Goal: Download file/media: Obtain a digital file from the website

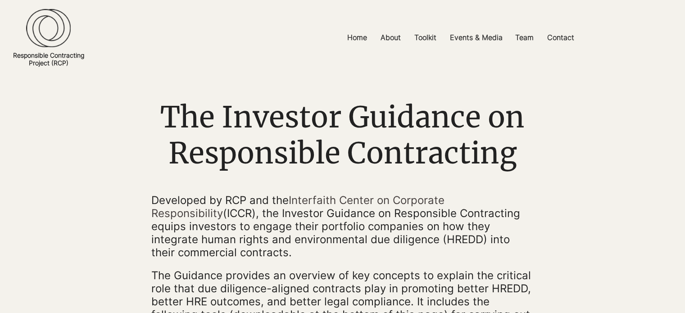
scroll to position [22, 0]
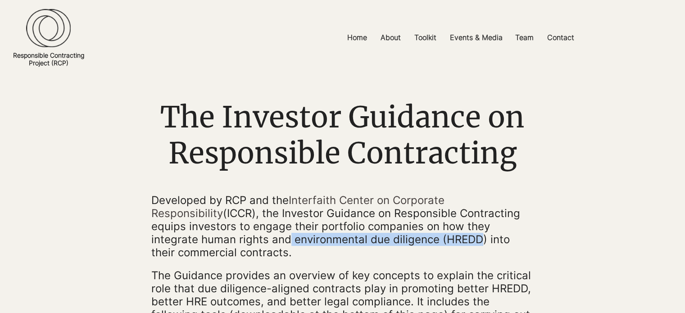
drag, startPoint x: 167, startPoint y: 244, endPoint x: 351, endPoint y: 244, distance: 183.7
click at [351, 244] on span "Developed by RCP and the Interfaith Center on Corporate Responsibility (ICCR), …" at bounding box center [335, 226] width 369 height 65
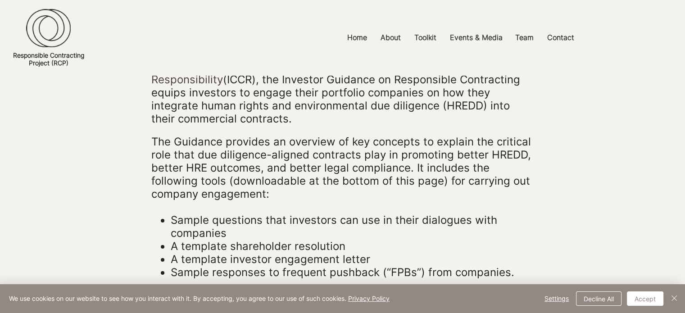
scroll to position [157, 0]
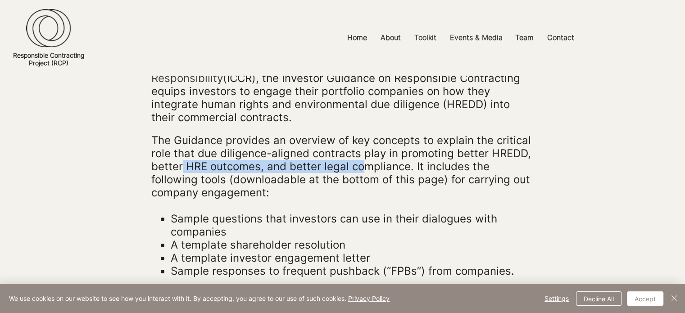
drag, startPoint x: 180, startPoint y: 158, endPoint x: 365, endPoint y: 153, distance: 184.7
click at [365, 153] on span "The Guidance provides an overview of key concepts to explain the critical role …" at bounding box center [341, 166] width 380 height 65
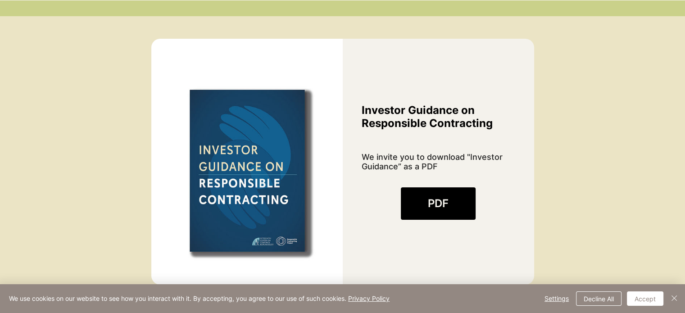
scroll to position [697, 0]
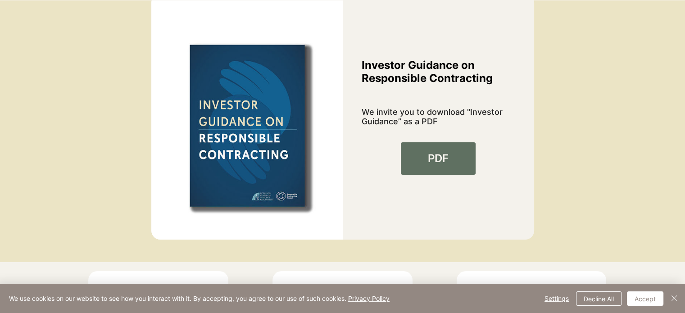
click at [430, 151] on span "PDF" at bounding box center [438, 158] width 21 height 15
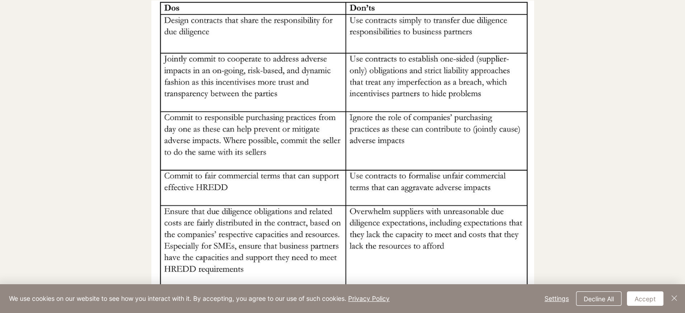
scroll to position [765, 0]
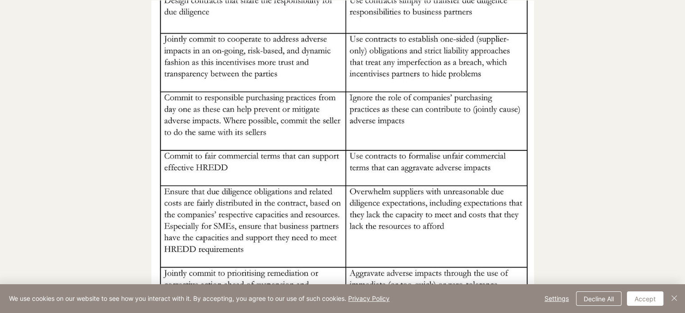
click at [221, 135] on img at bounding box center [342, 181] width 383 height 416
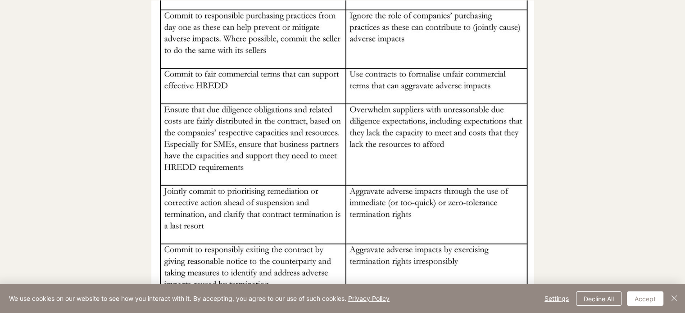
scroll to position [945, 0]
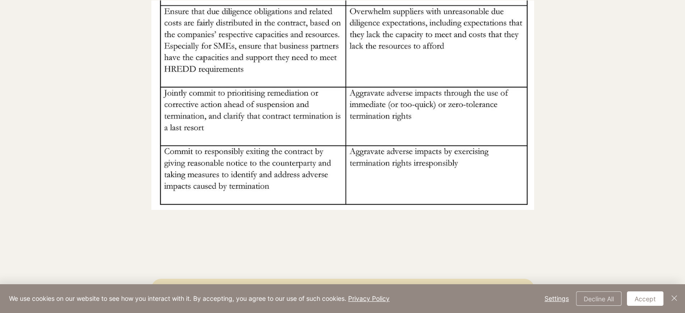
drag, startPoint x: 608, startPoint y: 297, endPoint x: 532, endPoint y: 272, distance: 80.0
click at [607, 296] on button "Decline All" at bounding box center [598, 298] width 45 height 14
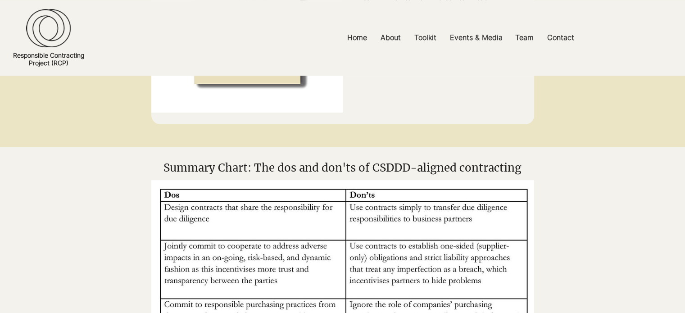
scroll to position [540, 0]
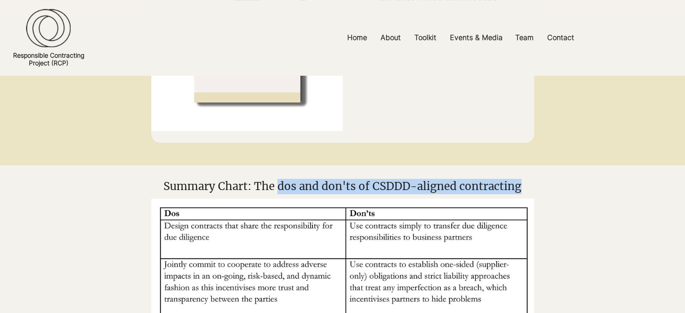
drag, startPoint x: 281, startPoint y: 183, endPoint x: 519, endPoint y: 181, distance: 237.7
click at [519, 181] on span "Summary Chart: The dos and don'ts of CSDDD-aligned contracting" at bounding box center [342, 186] width 358 height 14
copy span "dos and don'ts of CSDDD-aligned contracting"
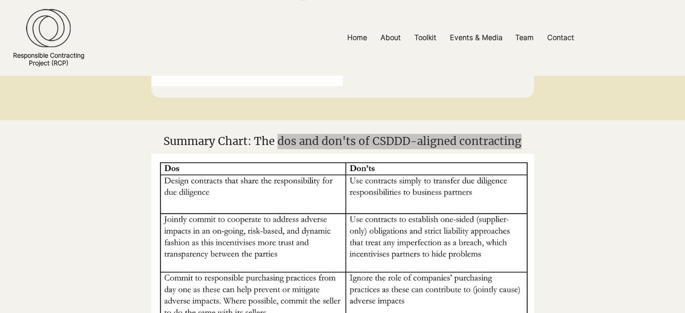
scroll to position [630, 0]
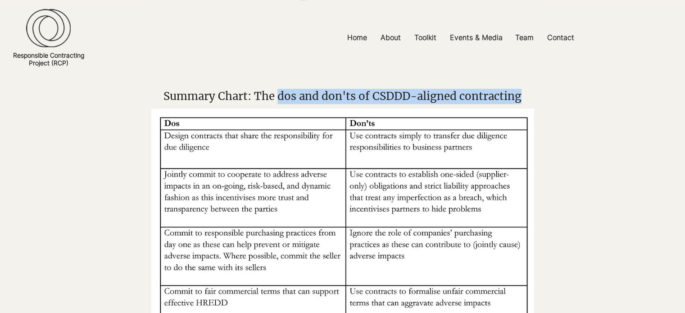
click at [475, 101] on span "Summary Chart: The dos and don'ts of CSDDD-aligned contracting" at bounding box center [342, 96] width 358 height 14
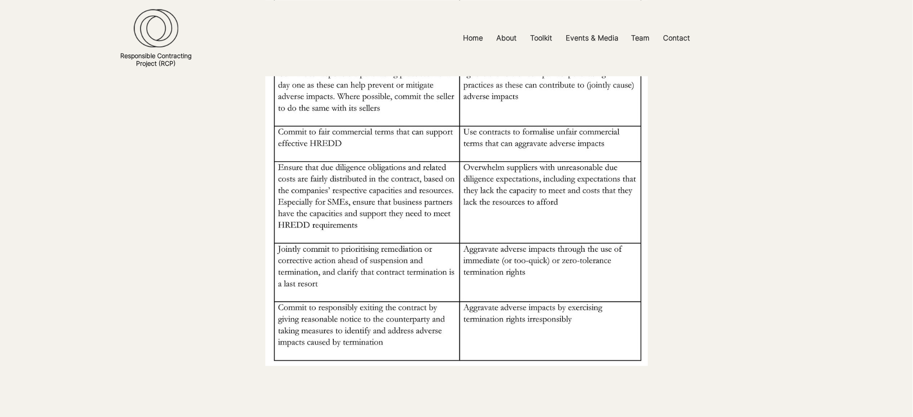
scroll to position [810, 0]
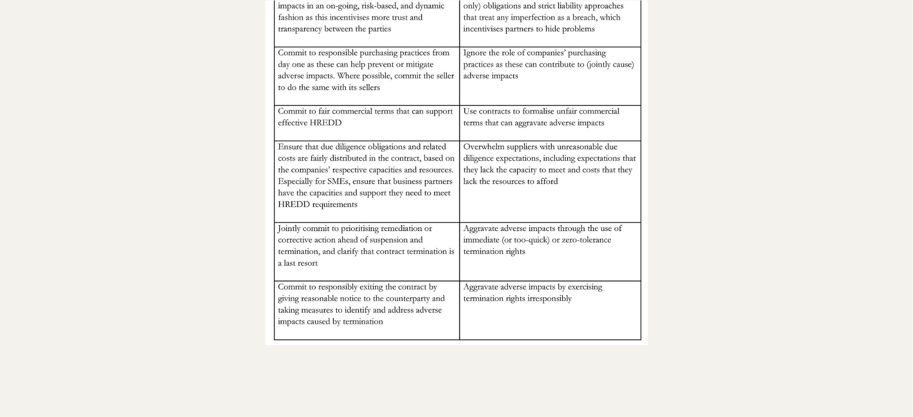
drag, startPoint x: 340, startPoint y: 149, endPoint x: 331, endPoint y: 135, distance: 16.2
click at [341, 149] on img at bounding box center [456, 136] width 383 height 416
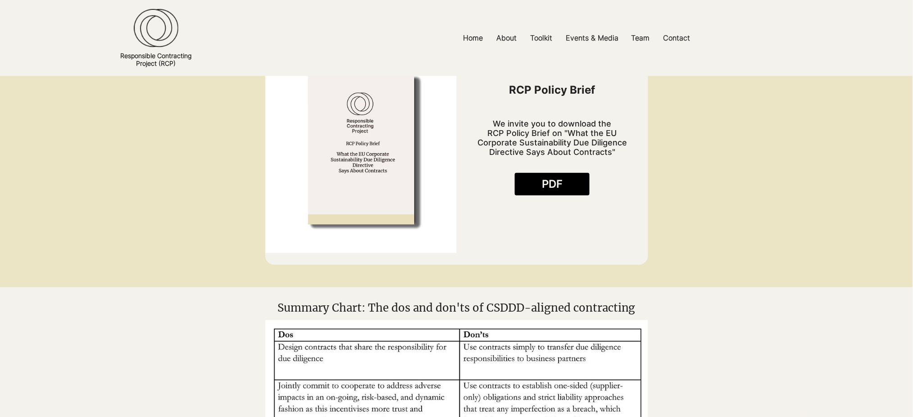
scroll to position [390, 0]
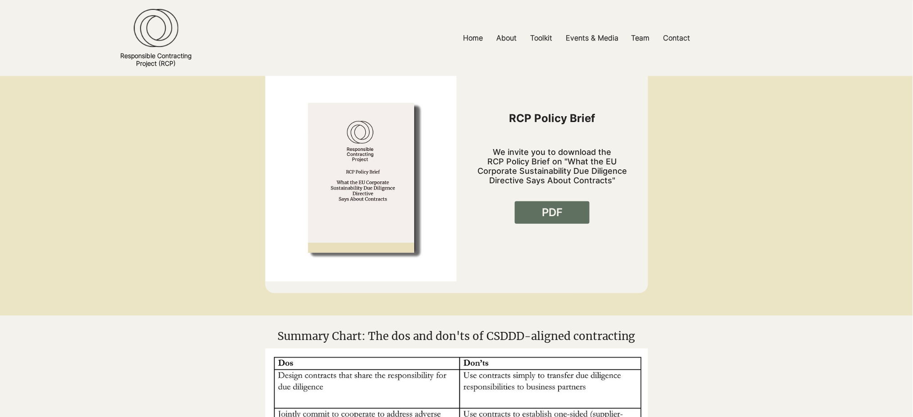
click at [548, 208] on span "PDF" at bounding box center [552, 212] width 21 height 15
